Goal: Task Accomplishment & Management: Use online tool/utility

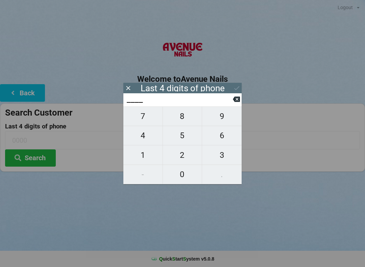
click at [140, 141] on span "4" at bounding box center [142, 136] width 39 height 14
type input "4___"
click at [186, 170] on span "0" at bounding box center [182, 174] width 39 height 14
type input "40__"
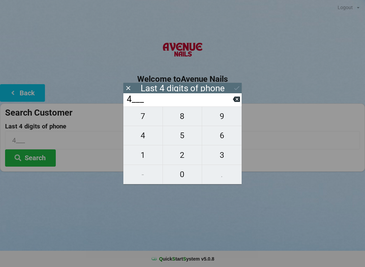
type input "40__"
click at [146, 117] on span "7" at bounding box center [142, 116] width 39 height 14
type input "407_"
click at [224, 119] on span "9" at bounding box center [222, 116] width 40 height 14
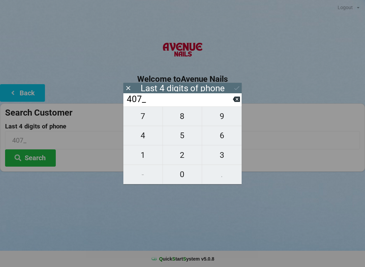
type input "4079"
click at [226, 138] on div "7 8 9 4 5 6 1 2 3 - 0 ." at bounding box center [182, 146] width 118 height 78
click at [226, 154] on div "7 8 9 4 5 6 1 2 3 - 0 ." at bounding box center [182, 146] width 118 height 78
click at [226, 137] on div "7 8 9 4 5 6 1 2 3 - 0 ." at bounding box center [182, 146] width 118 height 78
click at [225, 156] on div "7 8 9 4 5 6 1 2 3 - 0 ." at bounding box center [182, 146] width 118 height 78
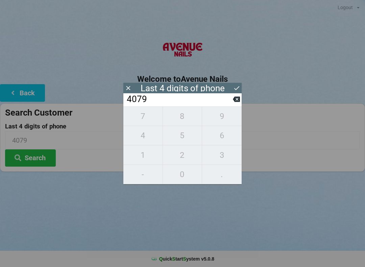
click at [228, 139] on div "7 8 9 4 5 6 1 2 3 - 0 ." at bounding box center [182, 146] width 118 height 78
click at [224, 158] on div "7 8 9 4 5 6 1 2 3 - 0 ." at bounding box center [182, 146] width 118 height 78
click at [223, 140] on div "7 8 9 4 5 6 1 2 3 - 0 ." at bounding box center [182, 146] width 118 height 78
click at [238, 99] on icon at bounding box center [236, 99] width 7 height 5
click at [236, 101] on icon at bounding box center [236, 99] width 7 height 7
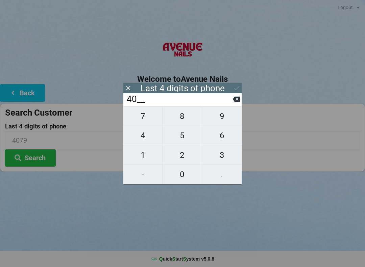
click at [234, 102] on icon at bounding box center [236, 99] width 7 height 5
click at [234, 101] on icon at bounding box center [236, 99] width 7 height 5
type input "____"
click at [189, 175] on span "0" at bounding box center [182, 174] width 39 height 14
type input "0___"
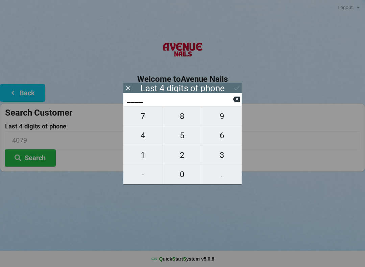
type input "0___"
click at [151, 160] on span "1" at bounding box center [142, 155] width 39 height 14
type input "01__"
click at [152, 119] on span "7" at bounding box center [142, 116] width 39 height 14
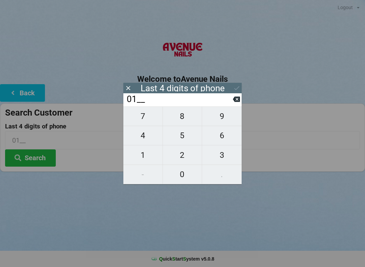
type input "017_"
click at [148, 136] on span "4" at bounding box center [142, 136] width 39 height 14
type input "0174"
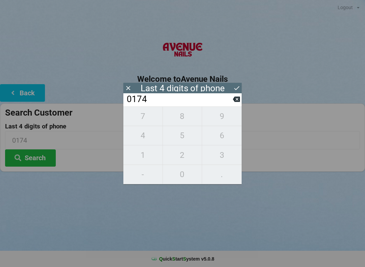
click at [231, 89] on div "Last 4 digits of phone" at bounding box center [182, 88] width 118 height 10
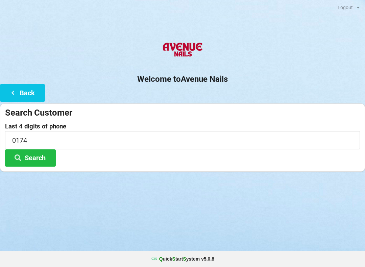
click at [42, 160] on button "Search" at bounding box center [30, 158] width 51 height 17
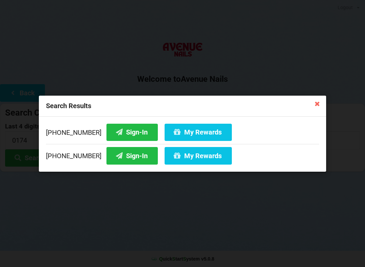
click at [321, 99] on icon at bounding box center [317, 103] width 11 height 11
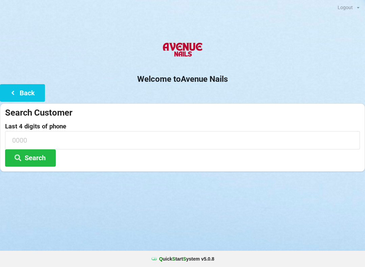
click at [319, 104] on div "Search Customer Last 4 digits of phone Search" at bounding box center [182, 138] width 365 height 68
click at [30, 135] on input at bounding box center [182, 140] width 355 height 18
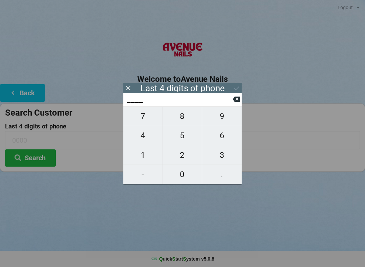
click at [181, 179] on span "0" at bounding box center [182, 174] width 39 height 14
type input "0___"
click at [149, 158] on span "1" at bounding box center [142, 155] width 39 height 14
type input "01__"
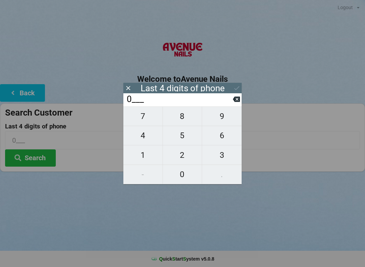
type input "01__"
click at [152, 139] on span "4" at bounding box center [142, 136] width 39 height 14
type input "014_"
click at [237, 101] on icon at bounding box center [236, 99] width 7 height 5
type input "01__"
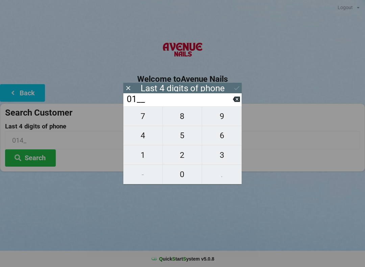
click at [144, 120] on span "7" at bounding box center [142, 116] width 39 height 14
type input "017_"
click at [144, 141] on span "4" at bounding box center [142, 136] width 39 height 14
type input "0174"
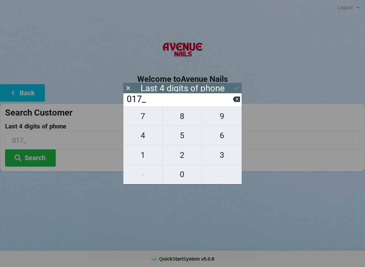
type input "0174"
click at [45, 155] on button "Search" at bounding box center [30, 158] width 51 height 17
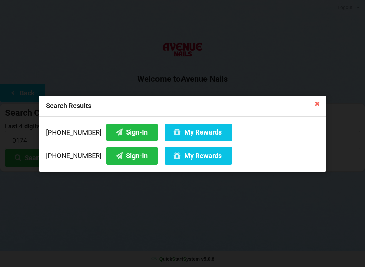
click at [314, 103] on icon at bounding box center [317, 103] width 11 height 11
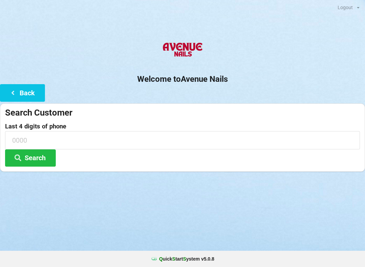
click at [315, 105] on div "Search Customer Last 4 digits of phone Search" at bounding box center [182, 138] width 365 height 68
click at [27, 89] on button "Back" at bounding box center [22, 92] width 45 height 17
